Goal: Information Seeking & Learning: Check status

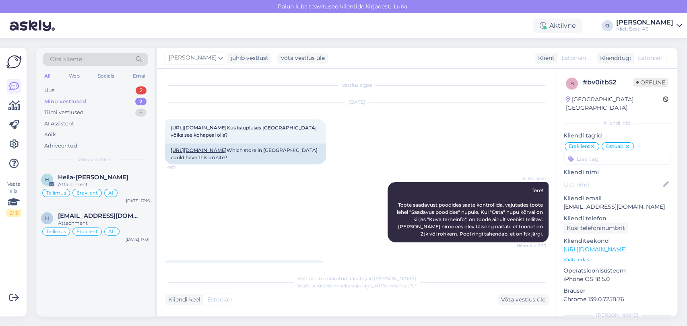
scroll to position [193, 0]
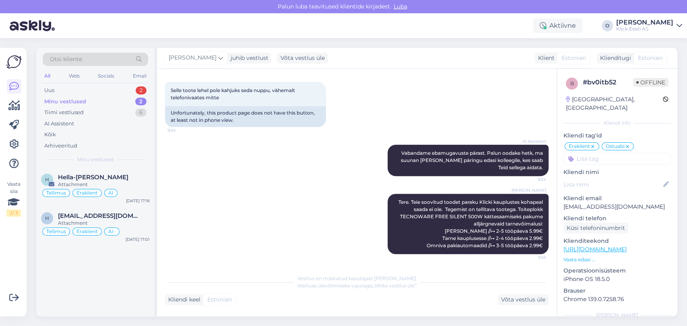
click at [103, 92] on div "Uus 2" at bounding box center [95, 90] width 105 height 11
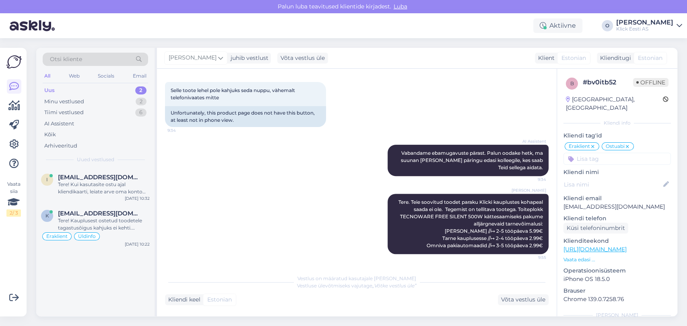
click at [91, 90] on div "Uus 2" at bounding box center [95, 90] width 105 height 11
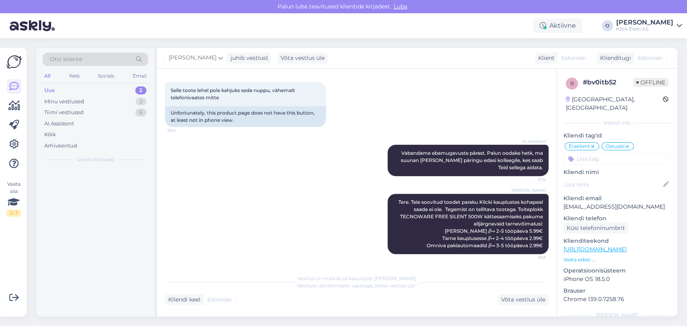
click at [91, 90] on div "Uus 2" at bounding box center [95, 90] width 105 height 11
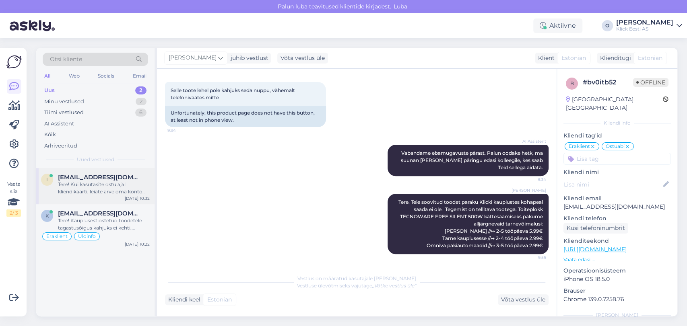
click at [84, 175] on span "[EMAIL_ADDRESS][DOMAIN_NAME]" at bounding box center [100, 177] width 84 height 7
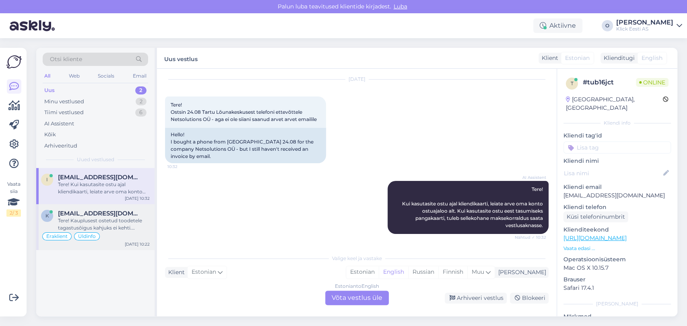
click at [87, 209] on div "k [EMAIL_ADDRESS][DOMAIN_NAME] Tere! Kauplusest ostetud toodetele tagastusõigus…" at bounding box center [95, 227] width 118 height 46
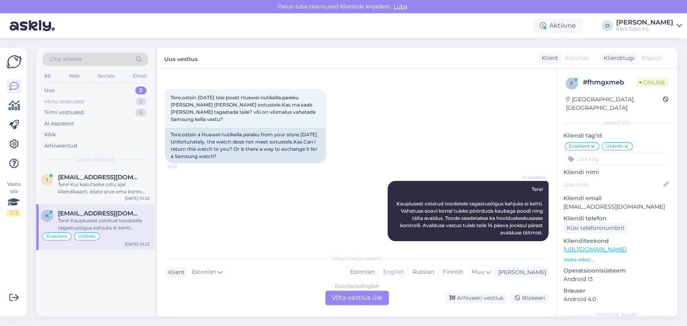
click at [92, 97] on div "Minu vestlused 2" at bounding box center [95, 101] width 105 height 11
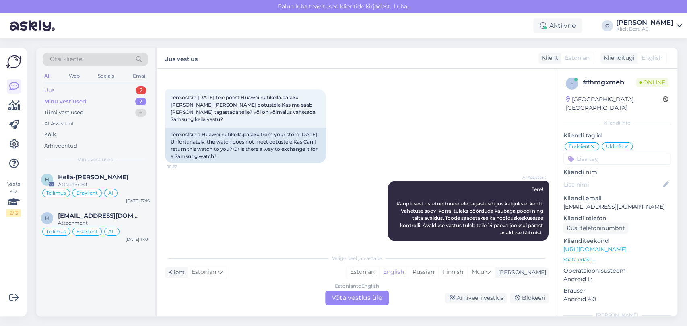
click at [86, 89] on div "Uus 2" at bounding box center [95, 90] width 105 height 11
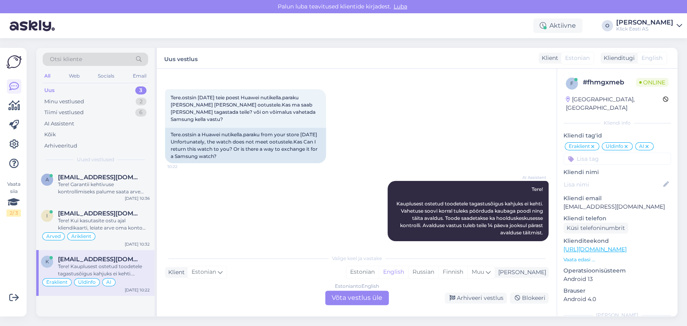
click at [108, 88] on div "Uus 3" at bounding box center [95, 90] width 105 height 11
click at [83, 181] on div "Tere! Garantii kehtivuse kontrollimiseks palume saata arve number. Suuname sell…" at bounding box center [104, 188] width 92 height 14
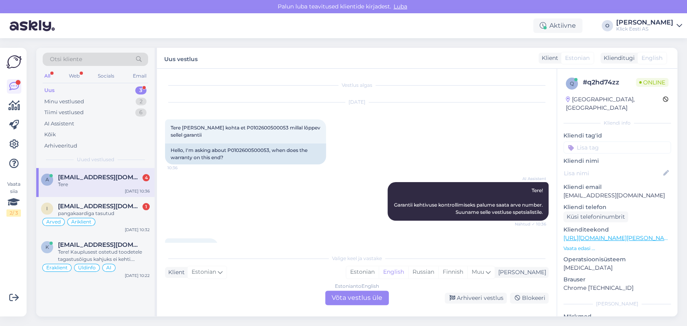
scroll to position [180, 0]
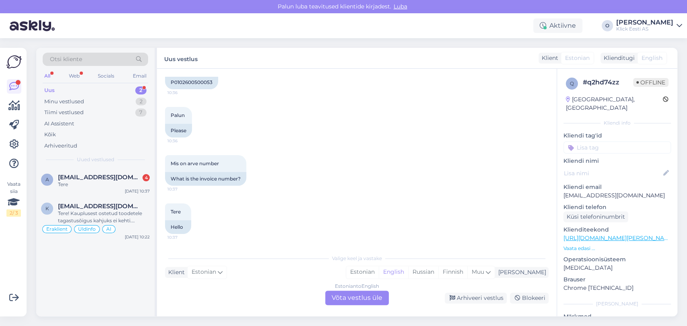
click at [102, 167] on div "Otsi kliente All Web Socials Email Uus 2 Minu vestlused 2 Tiimi vestlused 7 AI …" at bounding box center [95, 108] width 118 height 120
click at [98, 174] on span "[EMAIL_ADDRESS][DOMAIN_NAME]" at bounding box center [100, 177] width 84 height 7
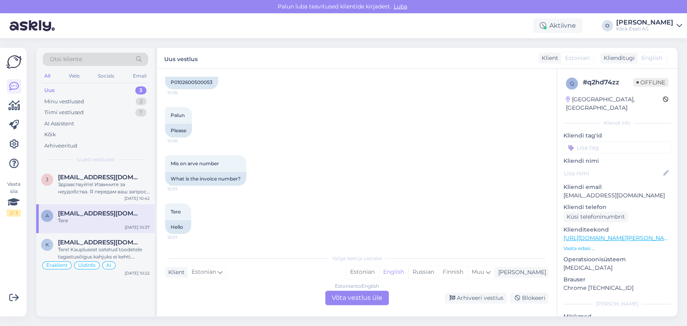
click at [84, 85] on div "Uus 3" at bounding box center [95, 90] width 105 height 11
click at [72, 169] on div "j [EMAIL_ADDRESS][DOMAIN_NAME] Здравствуйте! Извините за неудобства. Я передам …" at bounding box center [95, 186] width 118 height 36
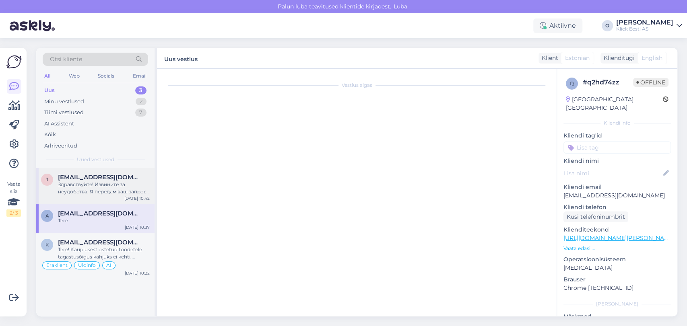
scroll to position [0, 0]
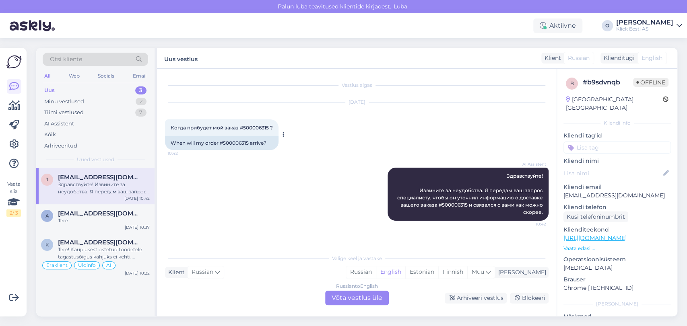
click at [260, 129] on span "Когда прибудет мой заказ #500006315 ?" at bounding box center [222, 128] width 102 height 6
copy span "500006315"
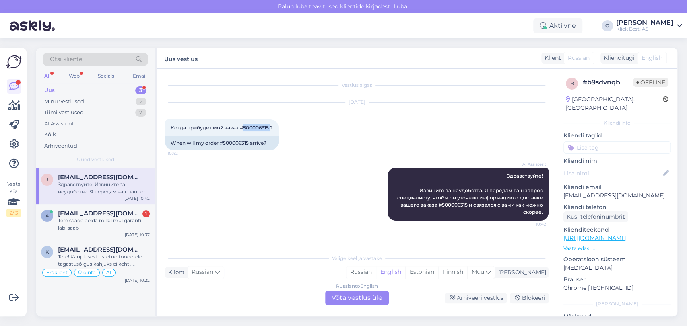
click at [89, 95] on div "Uus 3" at bounding box center [95, 90] width 105 height 11
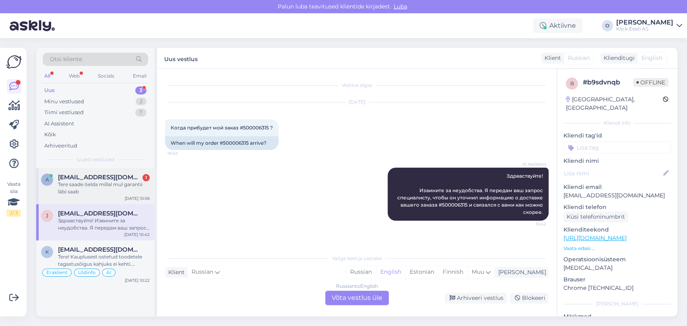
click at [84, 186] on div "Tere saade öelda millal mul garantii läbi saab" at bounding box center [104, 188] width 92 height 14
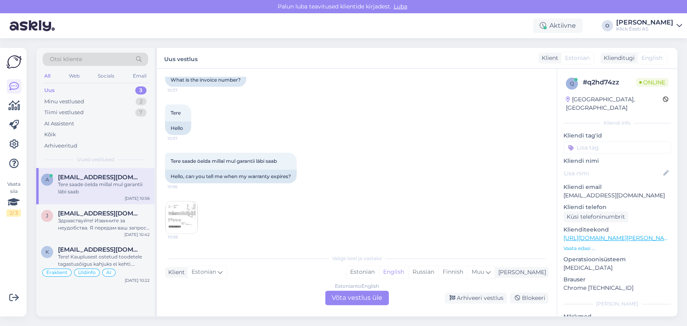
click at [177, 216] on img at bounding box center [181, 218] width 32 height 32
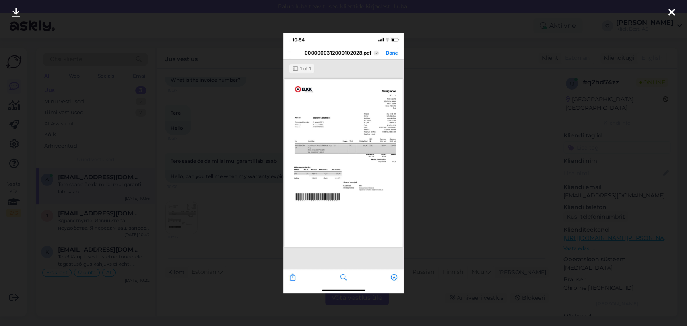
click at [364, 133] on img at bounding box center [343, 163] width 121 height 261
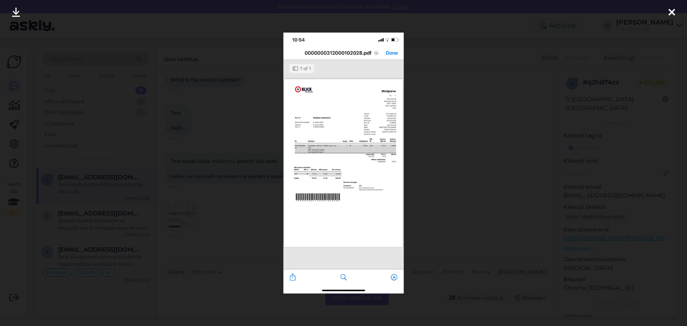
click at [364, 133] on img at bounding box center [343, 163] width 121 height 261
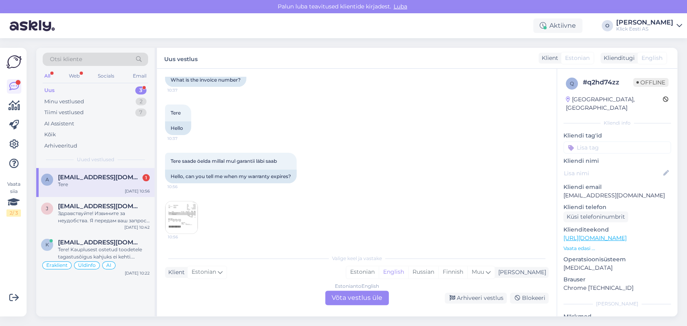
scroll to position [327, 0]
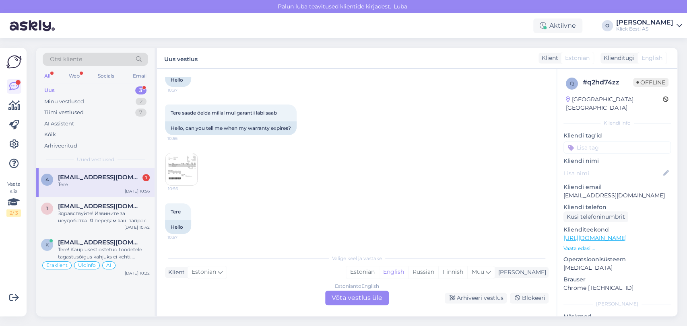
click at [87, 90] on div "Uus 3" at bounding box center [95, 90] width 105 height 11
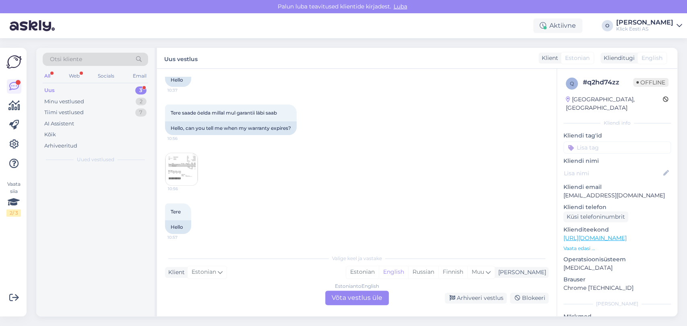
click at [87, 90] on div "Uus 3" at bounding box center [95, 90] width 105 height 11
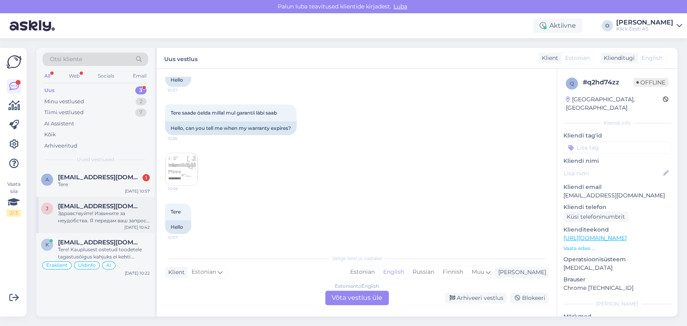
click at [92, 210] on div "Здравствуйте! Извините за неудобства. Я передам ваш запрос специалисту, чтобы о…" at bounding box center [104, 217] width 92 height 14
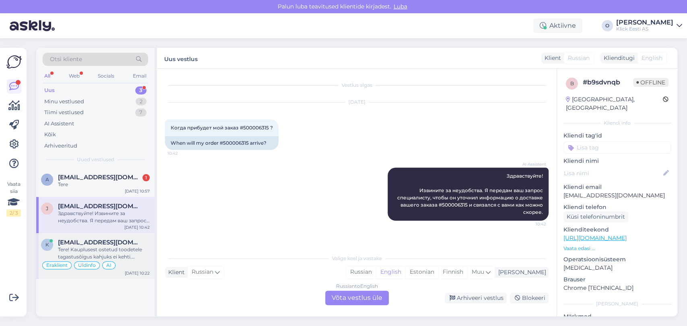
click at [94, 248] on div "Tere! Kauplusest ostetud toodetele tagastusõigus kahjuks ei kehti. Vahetuse soo…" at bounding box center [104, 253] width 92 height 14
